Goal: Task Accomplishment & Management: Use online tool/utility

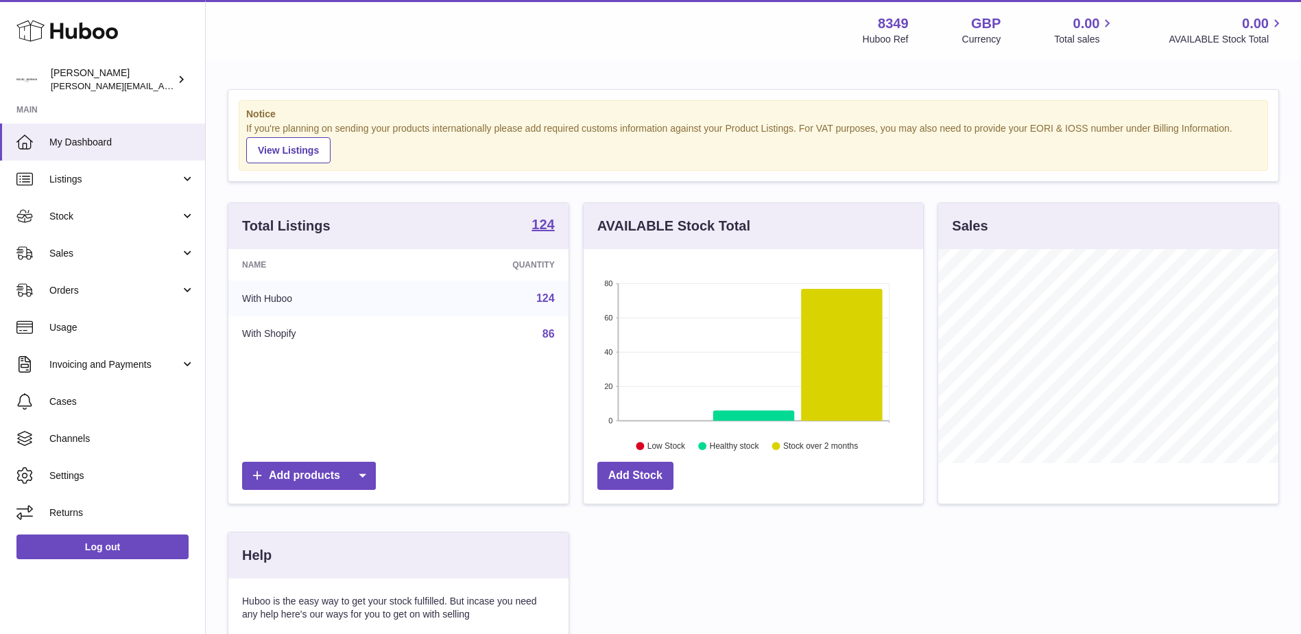
scroll to position [214, 340]
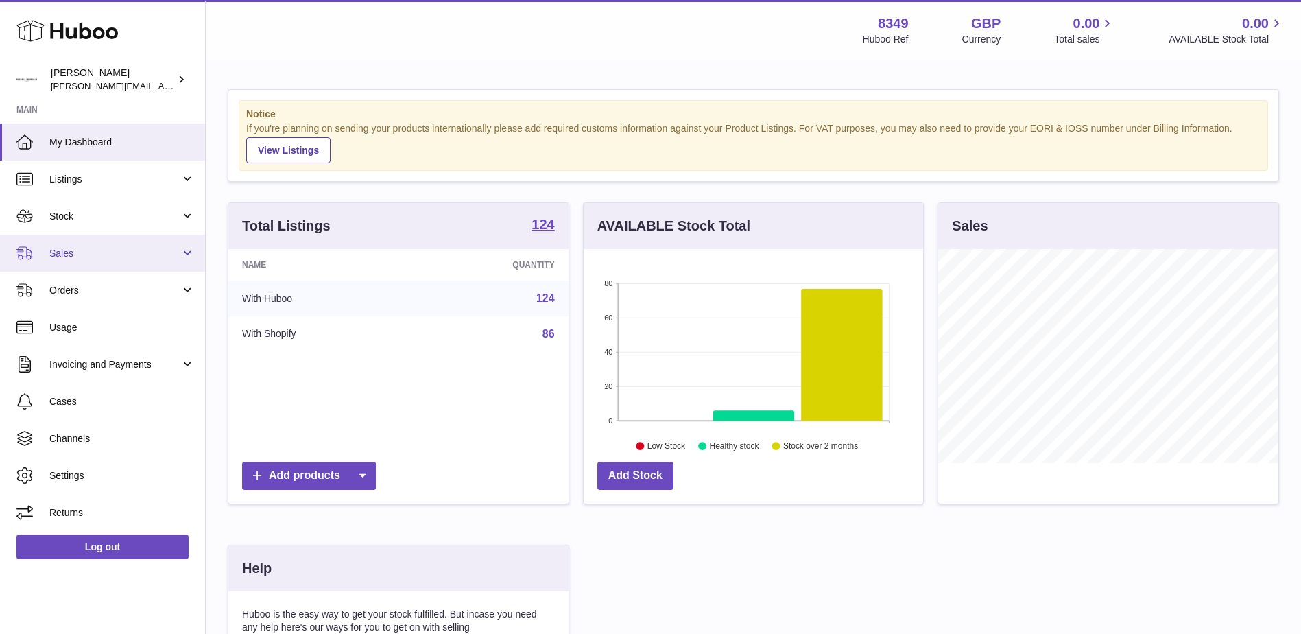
click at [69, 254] on span "Sales" at bounding box center [114, 253] width 131 height 13
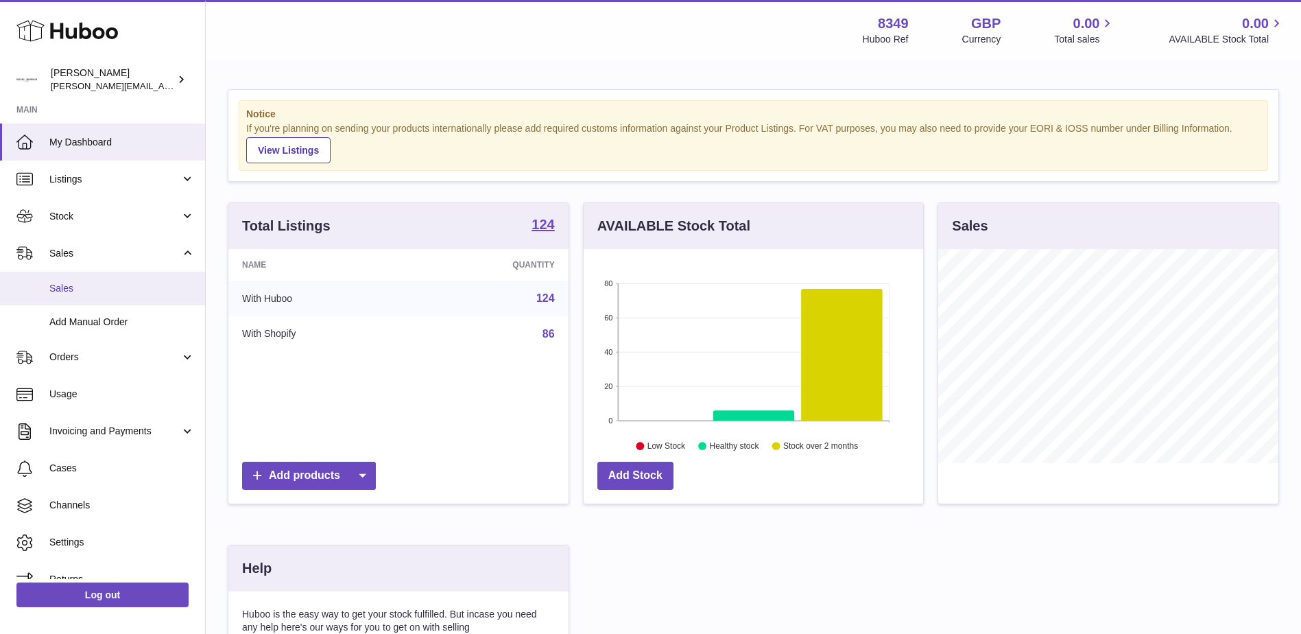
click at [68, 282] on span "Sales" at bounding box center [121, 288] width 145 height 13
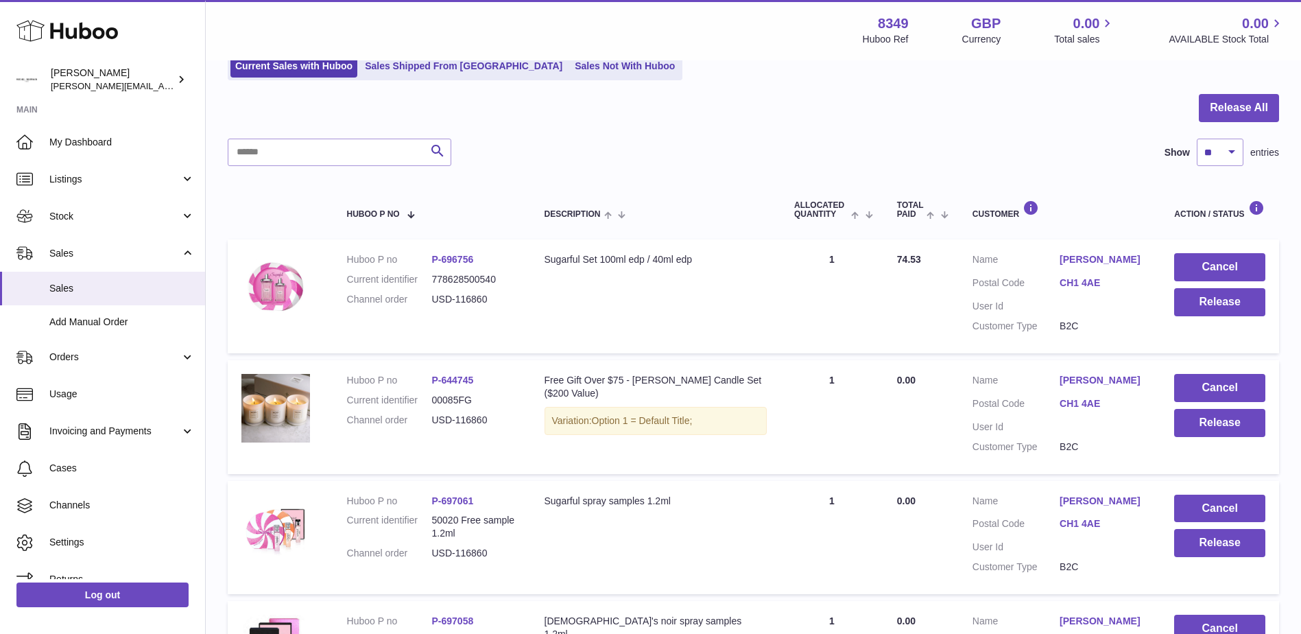
scroll to position [206, 0]
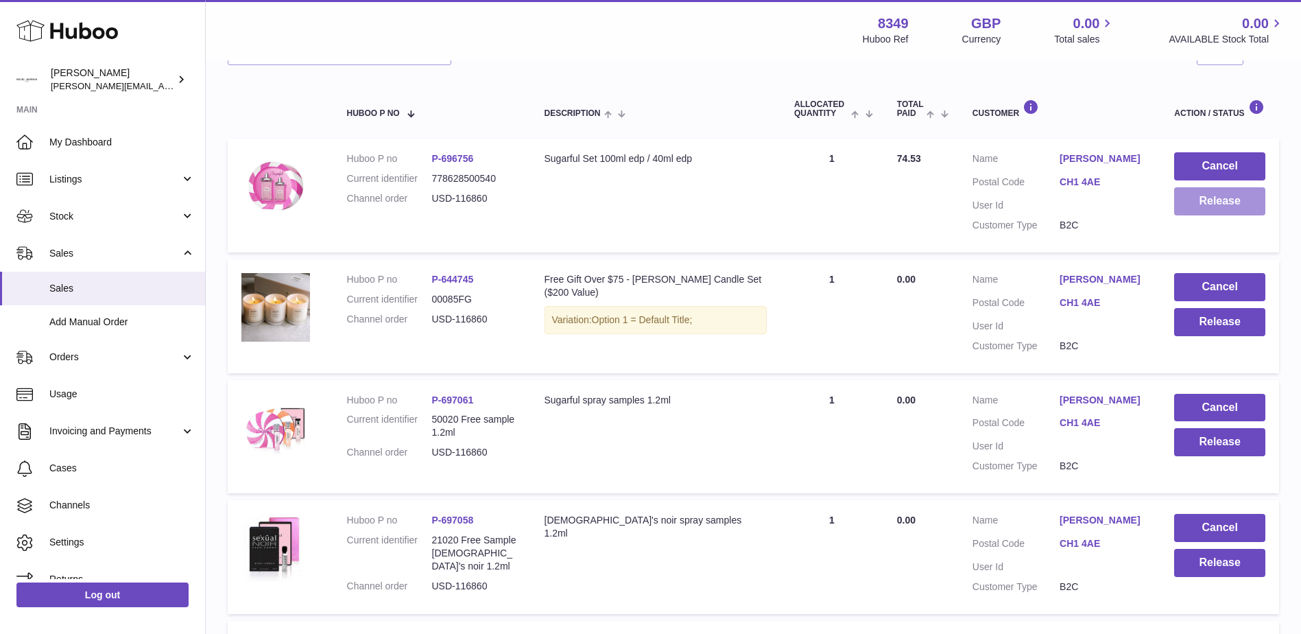
click at [1204, 206] on button "Release" at bounding box center [1219, 201] width 91 height 28
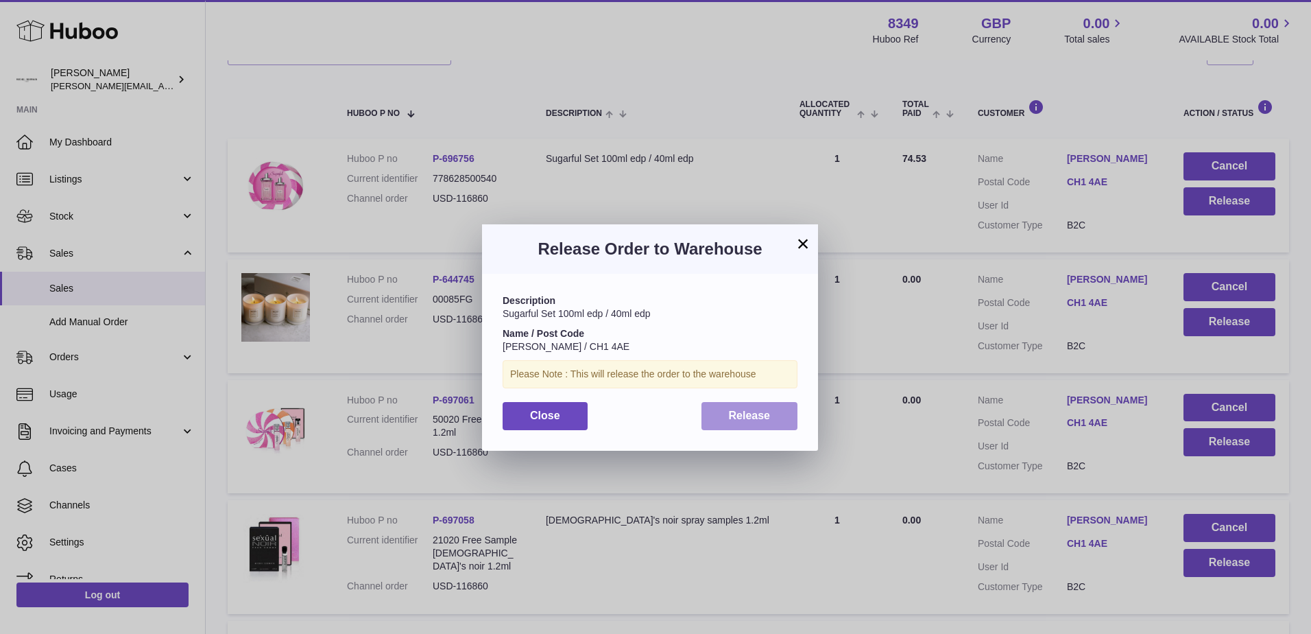
click at [736, 416] on span "Release" at bounding box center [750, 415] width 42 height 12
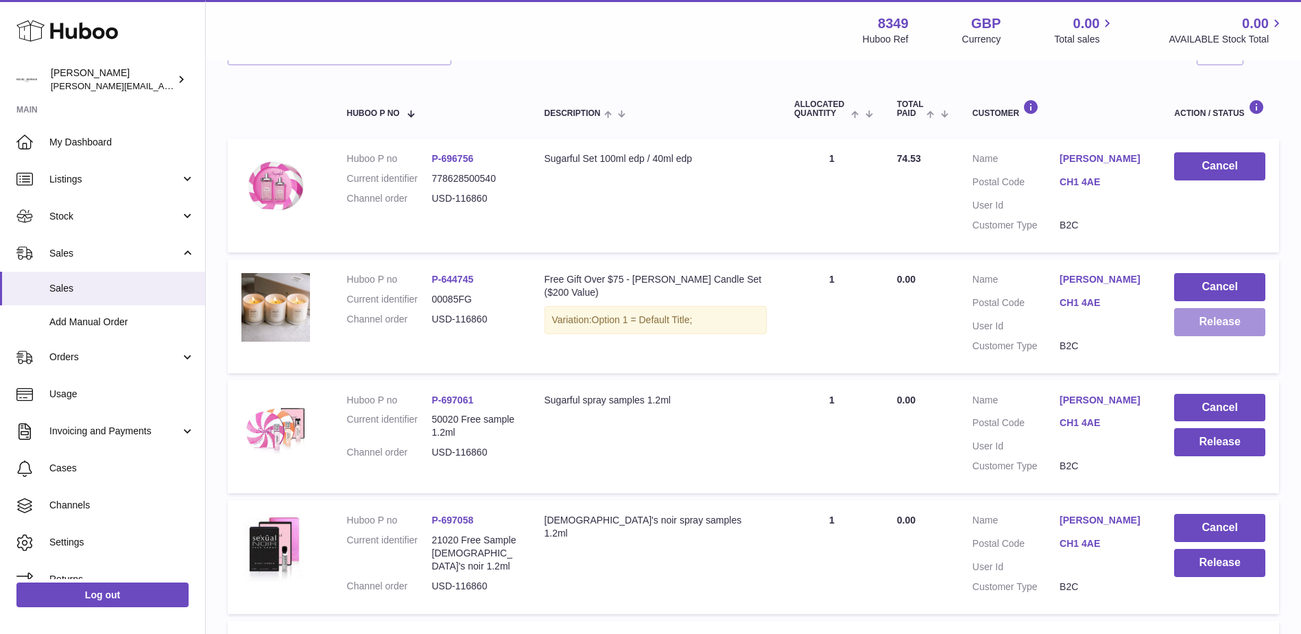
click at [1207, 322] on button "Release" at bounding box center [1219, 322] width 91 height 28
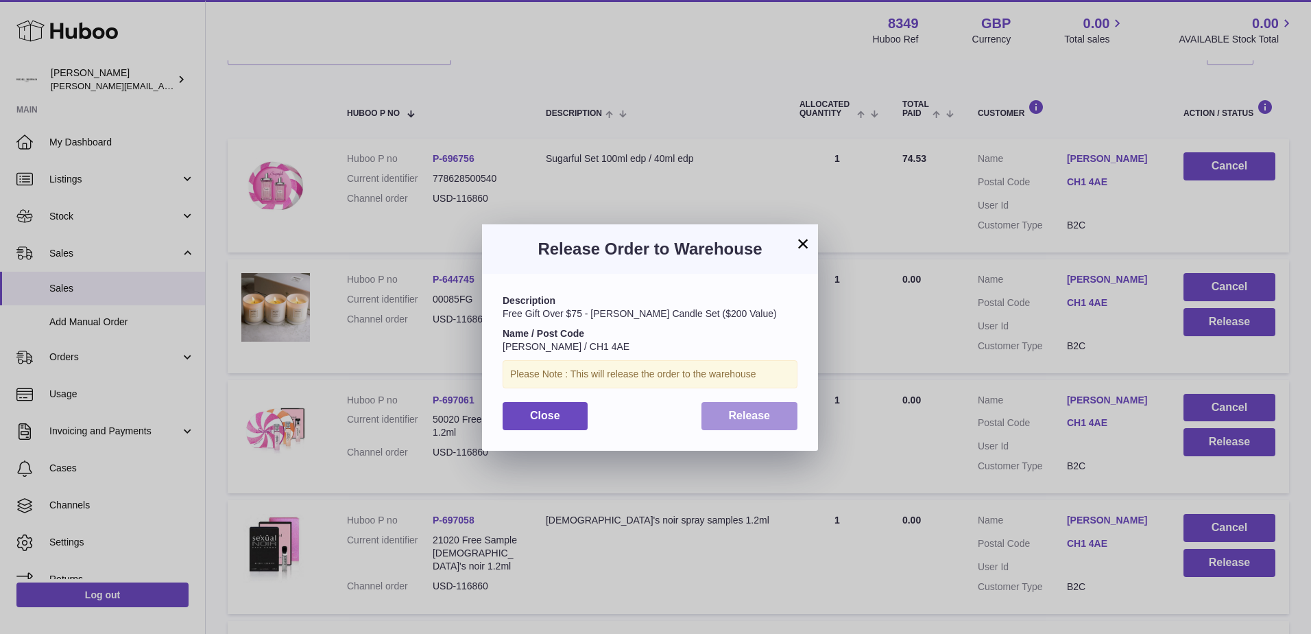
click at [767, 420] on span "Release" at bounding box center [750, 415] width 42 height 12
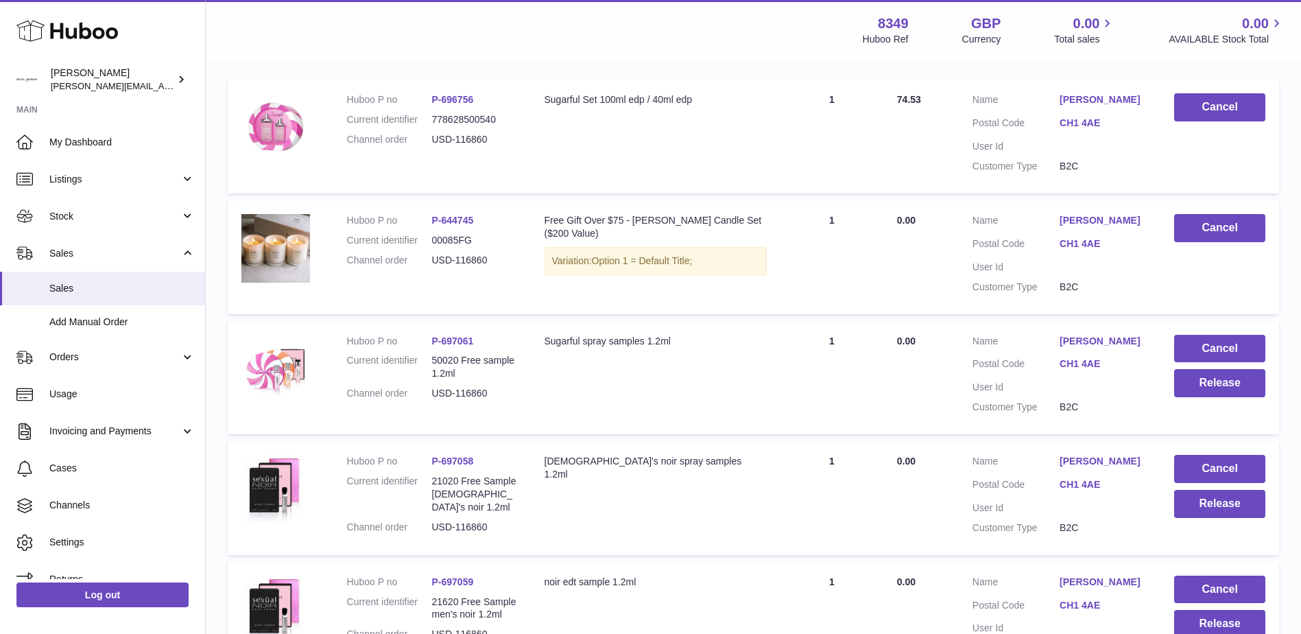
scroll to position [412, 0]
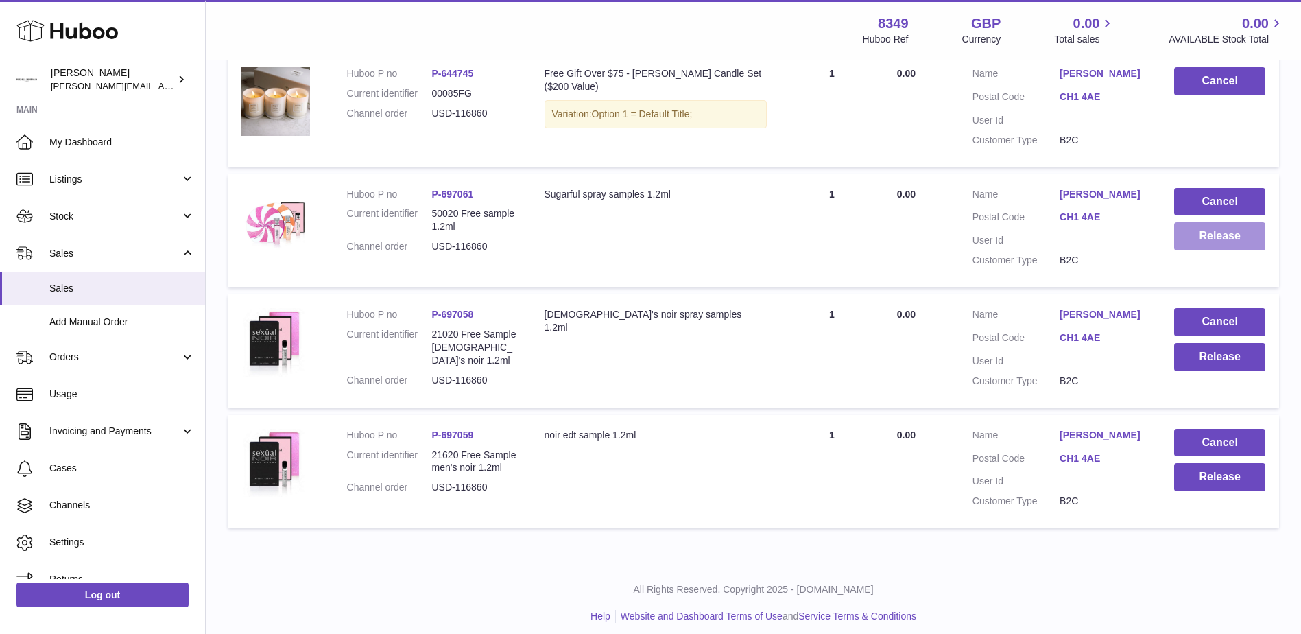
click at [1213, 239] on button "Release" at bounding box center [1219, 236] width 91 height 28
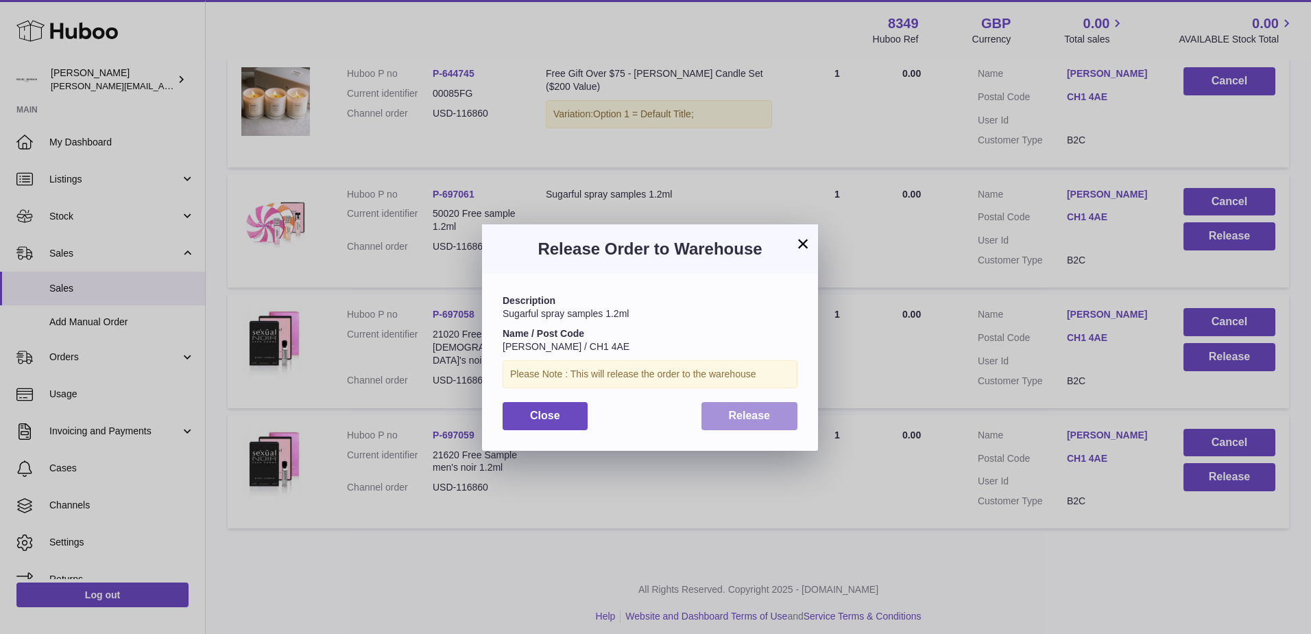
click at [765, 408] on button "Release" at bounding box center [750, 416] width 97 height 28
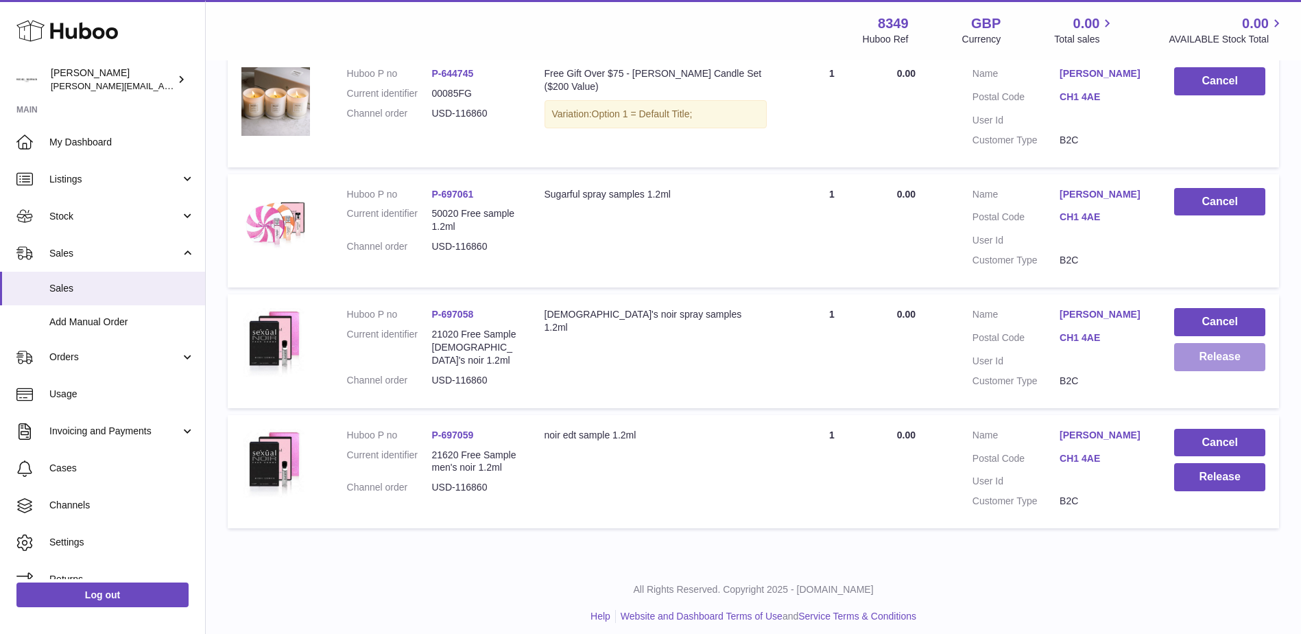
click at [1197, 353] on button "Release" at bounding box center [1219, 357] width 91 height 28
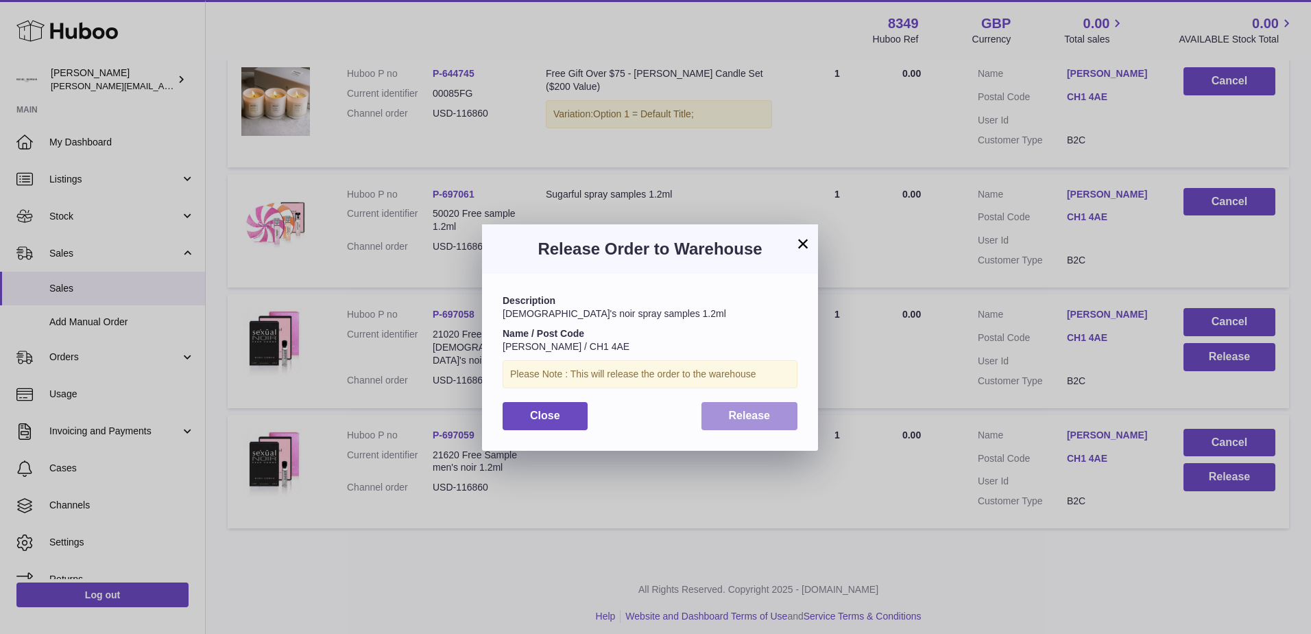
click at [743, 416] on span "Release" at bounding box center [750, 415] width 42 height 12
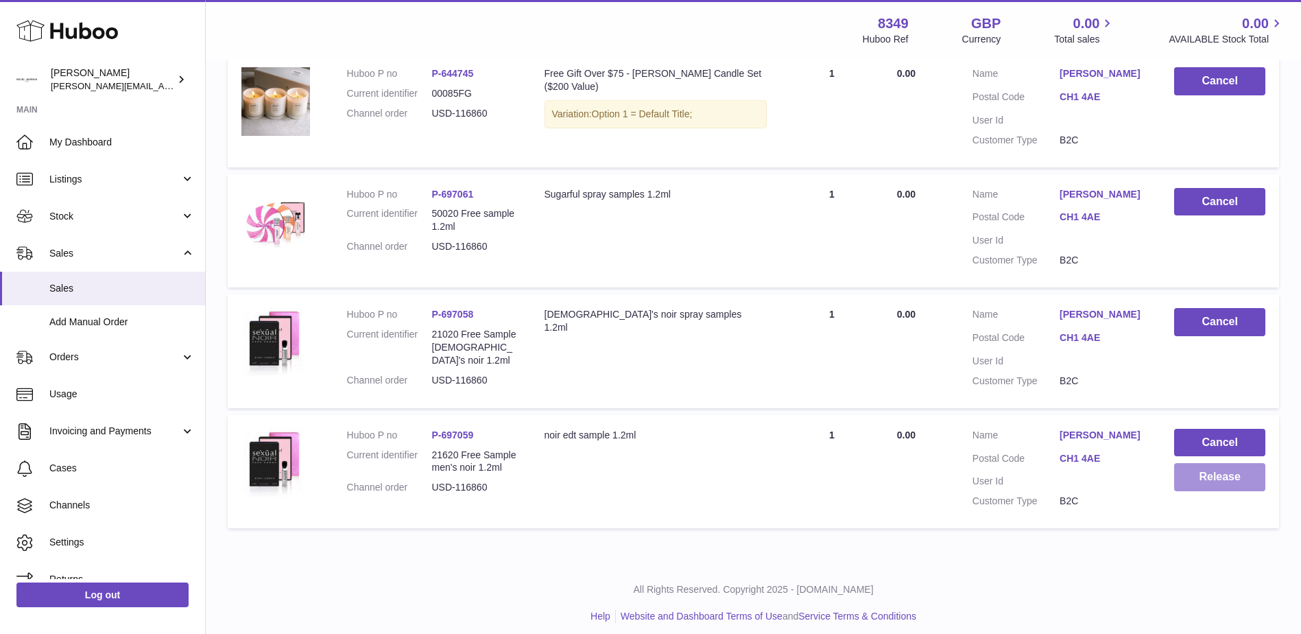
click at [1217, 480] on button "Release" at bounding box center [1219, 477] width 91 height 28
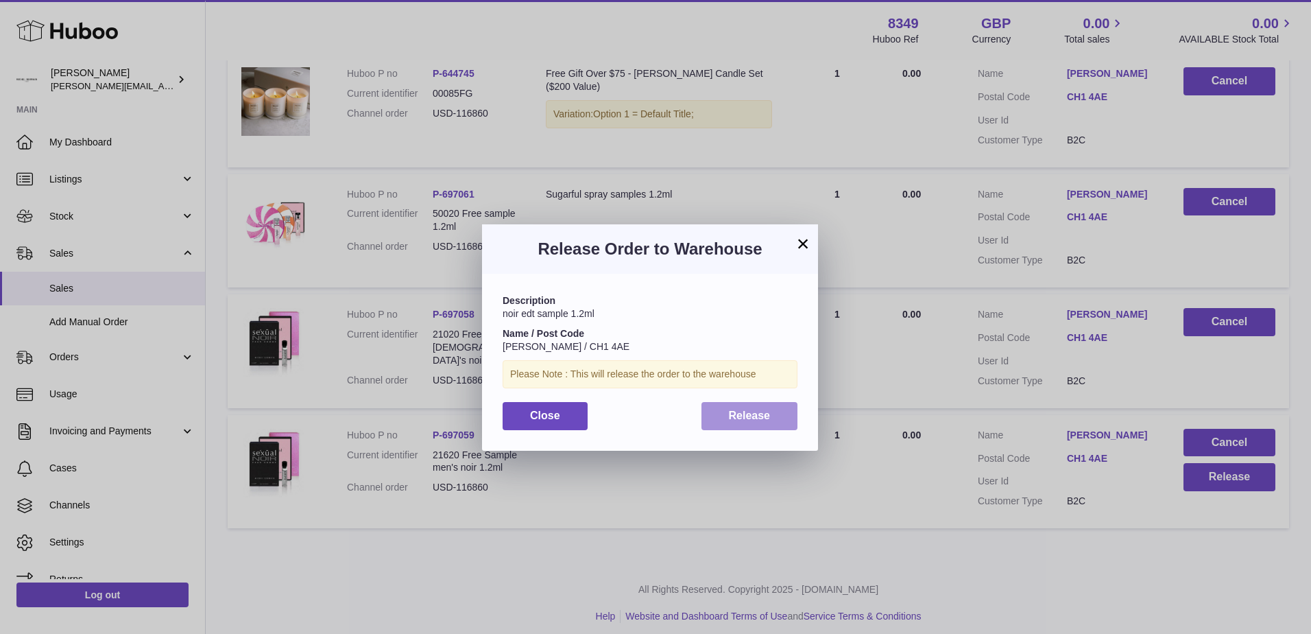
click at [752, 418] on span "Release" at bounding box center [750, 415] width 42 height 12
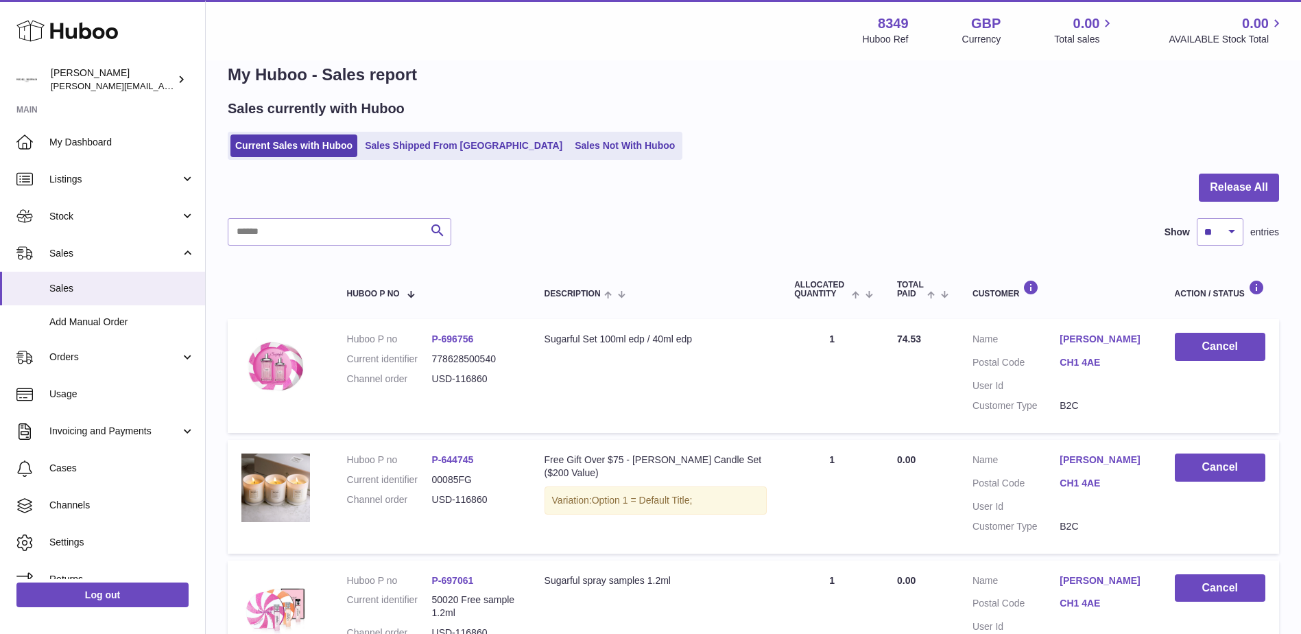
scroll to position [0, 0]
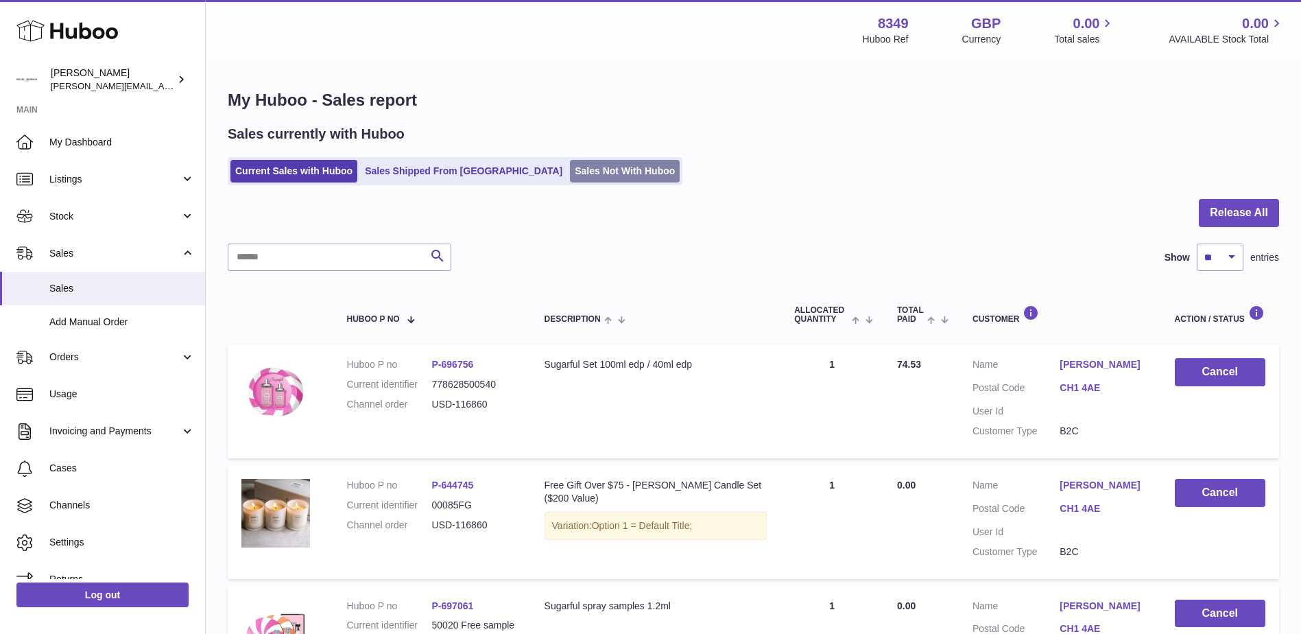
click at [570, 178] on link "Sales Not With Huboo" at bounding box center [625, 171] width 110 height 23
